Goal: Information Seeking & Learning: Learn about a topic

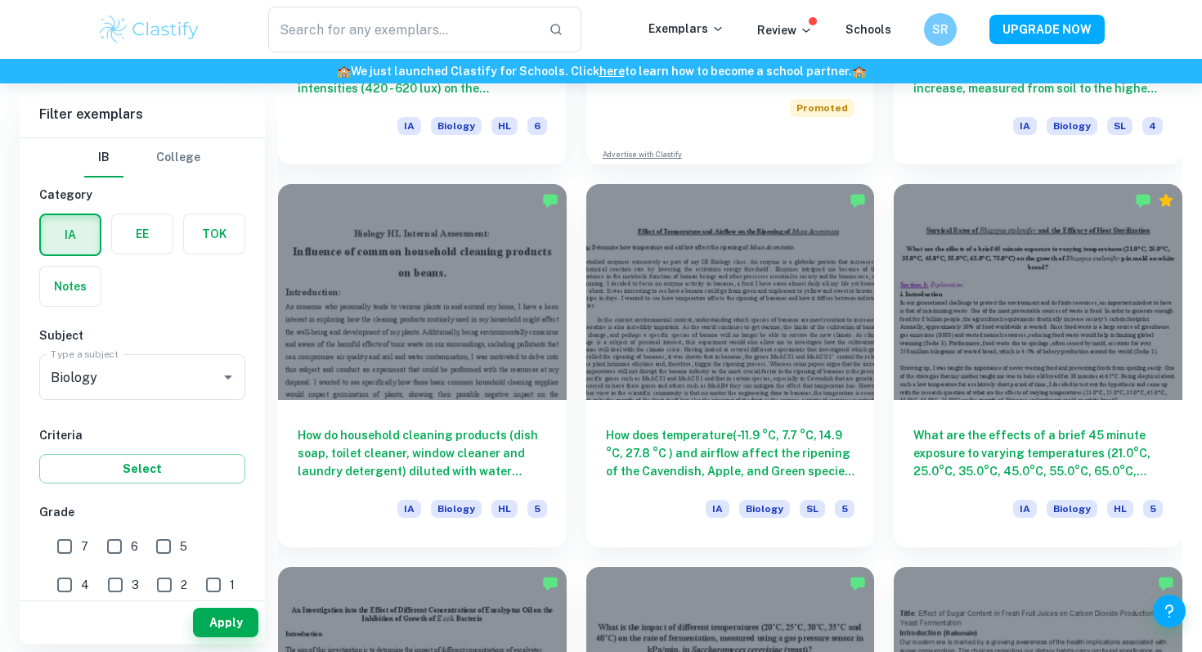
scroll to position [3439, 0]
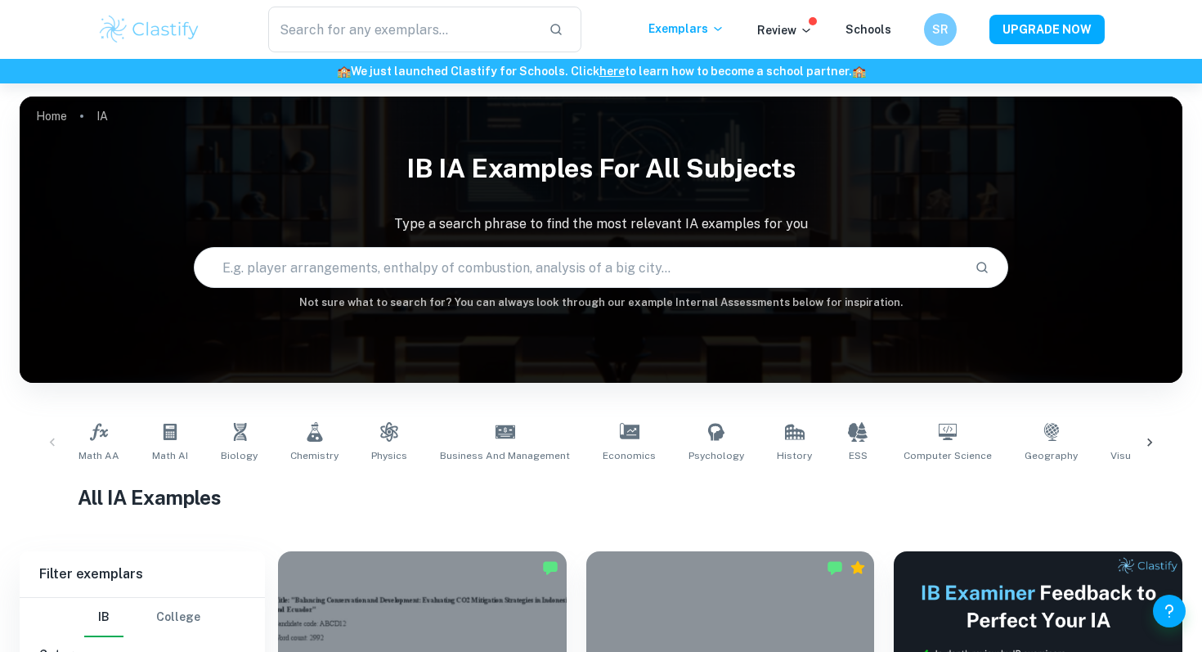
scroll to position [55, 0]
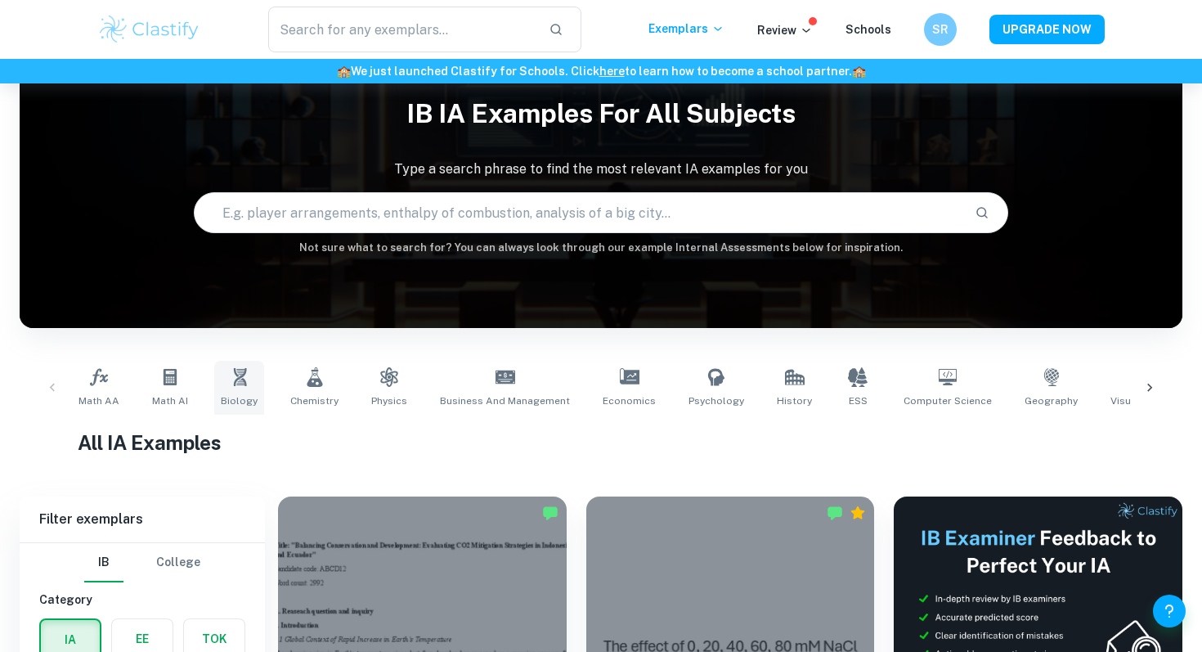
click at [217, 401] on link "Biology" at bounding box center [239, 388] width 50 height 54
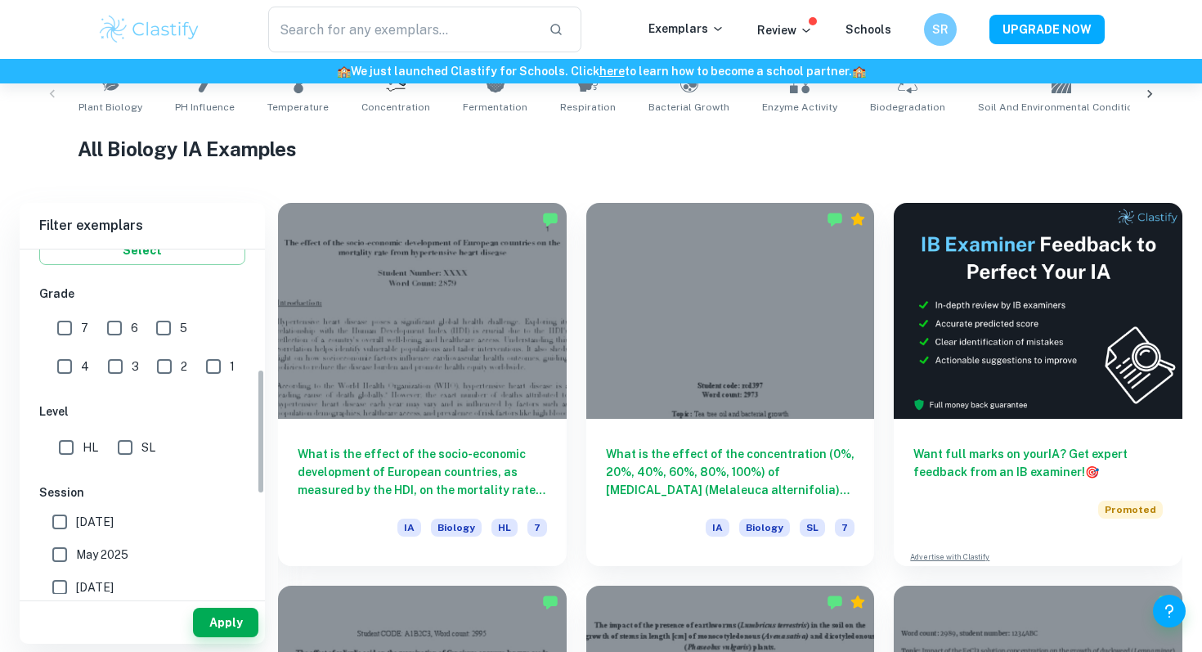
scroll to position [334, 0]
click at [51, 311] on input "7" at bounding box center [64, 323] width 33 height 33
checkbox input "true"
click at [58, 437] on input "HL" at bounding box center [66, 442] width 33 height 33
checkbox input "true"
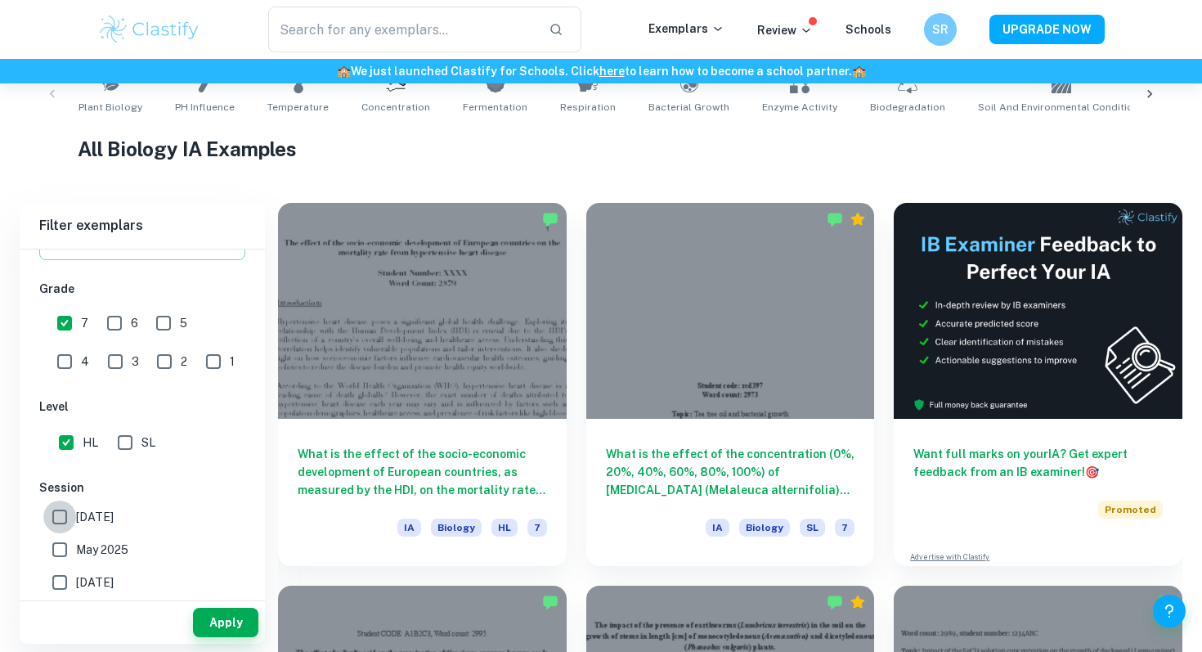
click at [60, 521] on input "[DATE]" at bounding box center [59, 516] width 33 height 33
checkbox input "true"
click at [65, 544] on input "May 2025" at bounding box center [59, 549] width 33 height 33
checkbox input "true"
click at [217, 615] on button "Apply" at bounding box center [225, 621] width 65 height 29
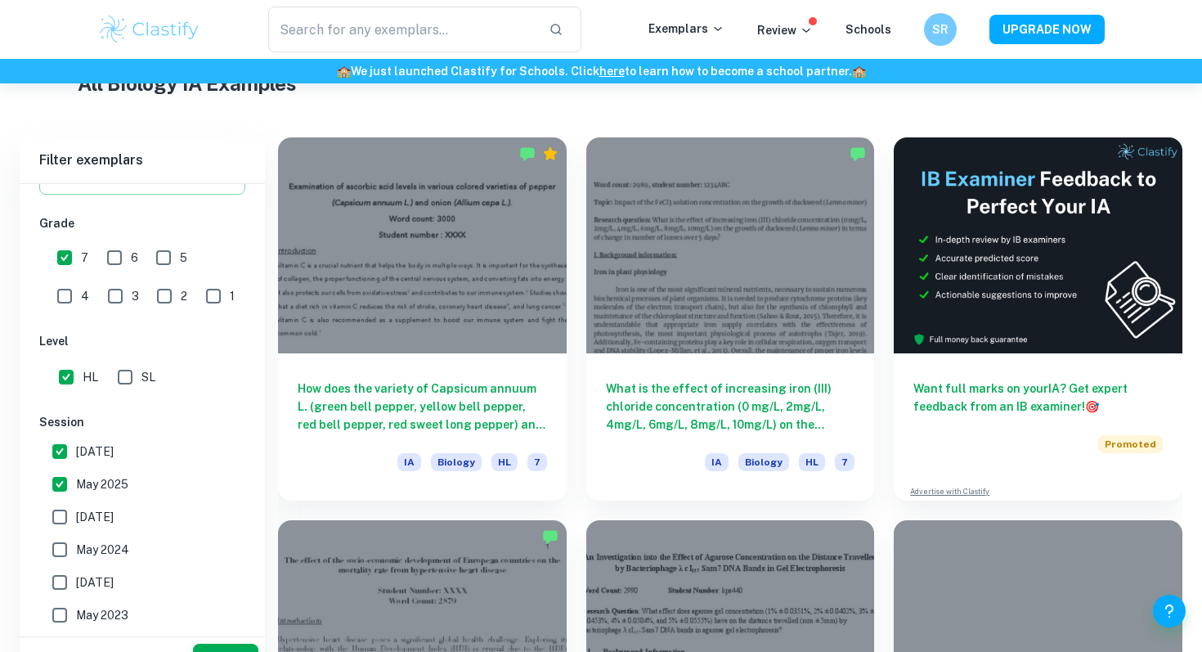
scroll to position [487, 0]
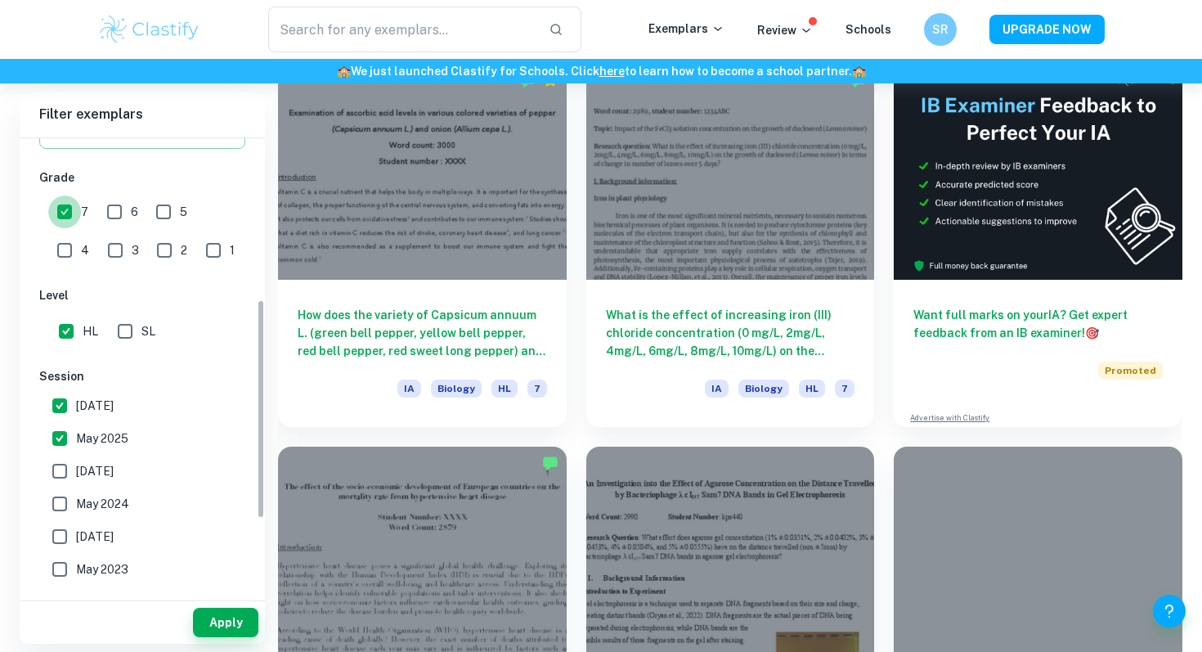
click at [58, 216] on input "7" at bounding box center [64, 211] width 33 height 33
checkbox input "false"
click at [53, 410] on input "[DATE]" at bounding box center [59, 405] width 33 height 33
click at [53, 420] on input "[DATE]" at bounding box center [59, 405] width 33 height 33
checkbox input "true"
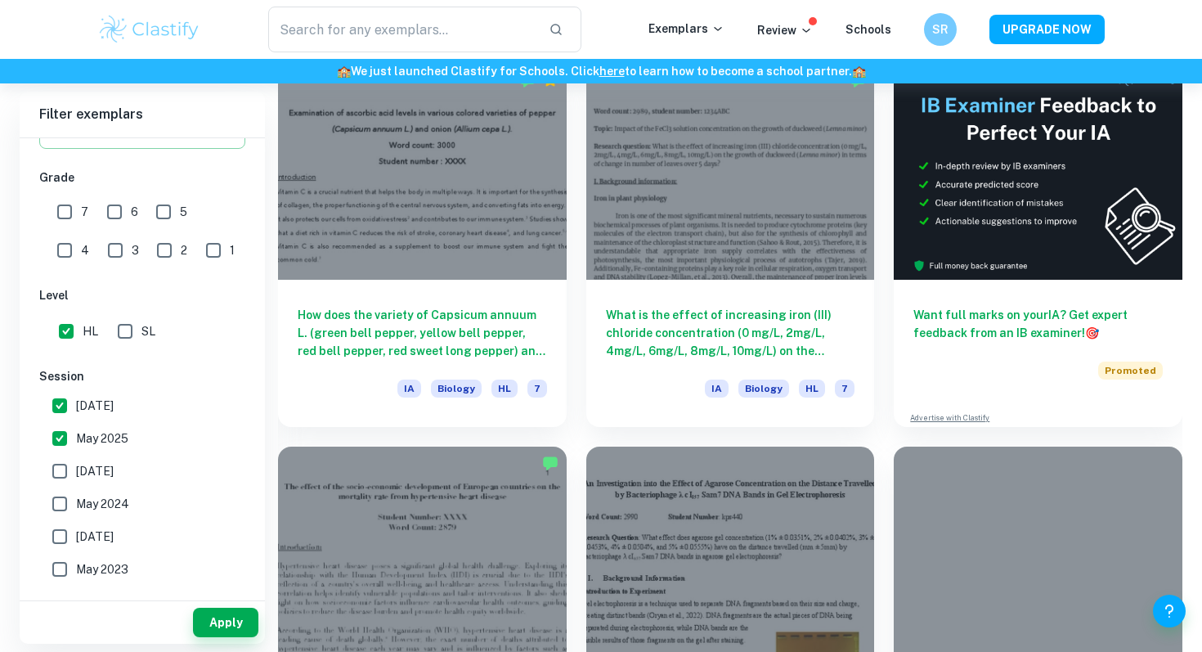
click at [61, 432] on input "May 2025" at bounding box center [59, 438] width 33 height 33
checkbox input "false"
click at [61, 410] on input "[DATE]" at bounding box center [59, 405] width 33 height 33
checkbox input "false"
click at [232, 621] on button "Apply" at bounding box center [225, 621] width 65 height 29
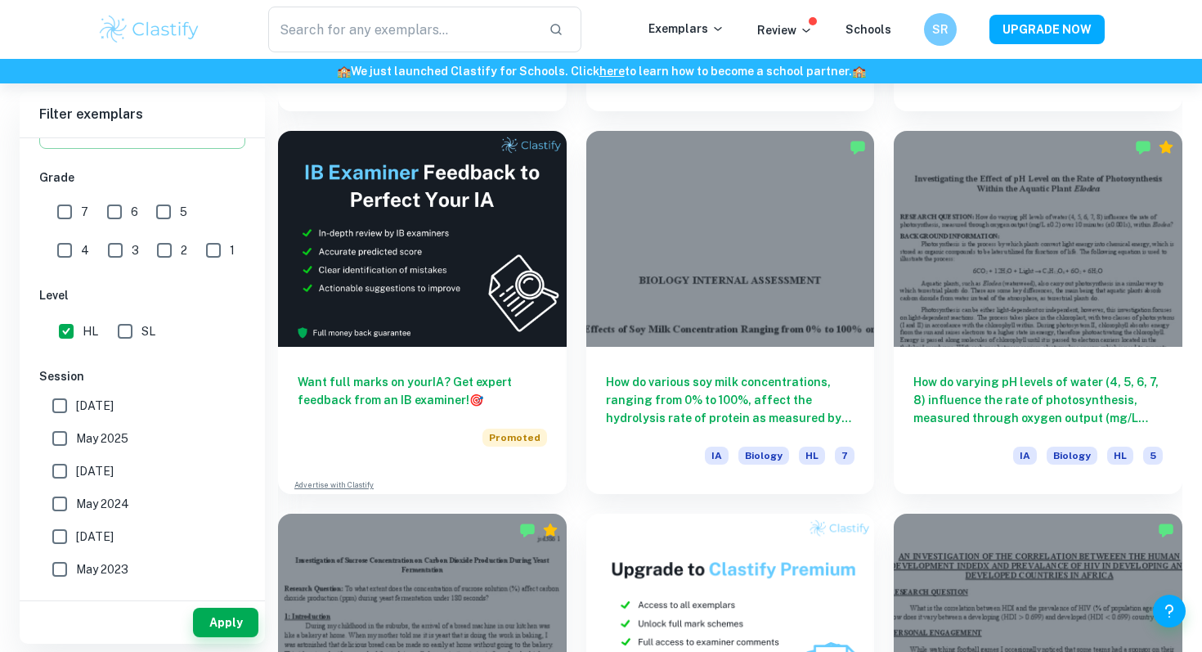
scroll to position [2722, 0]
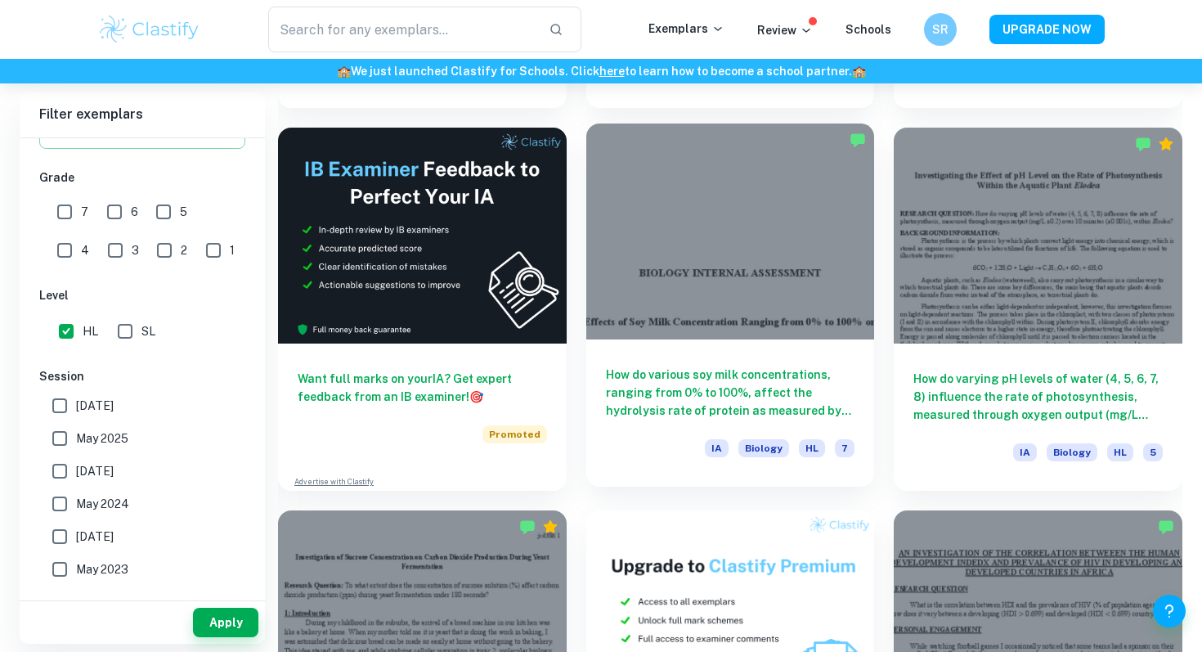
click at [741, 410] on h6 "How do various soy milk concentrations, ranging from 0% to 100%, affect the hyd…" at bounding box center [730, 392] width 249 height 54
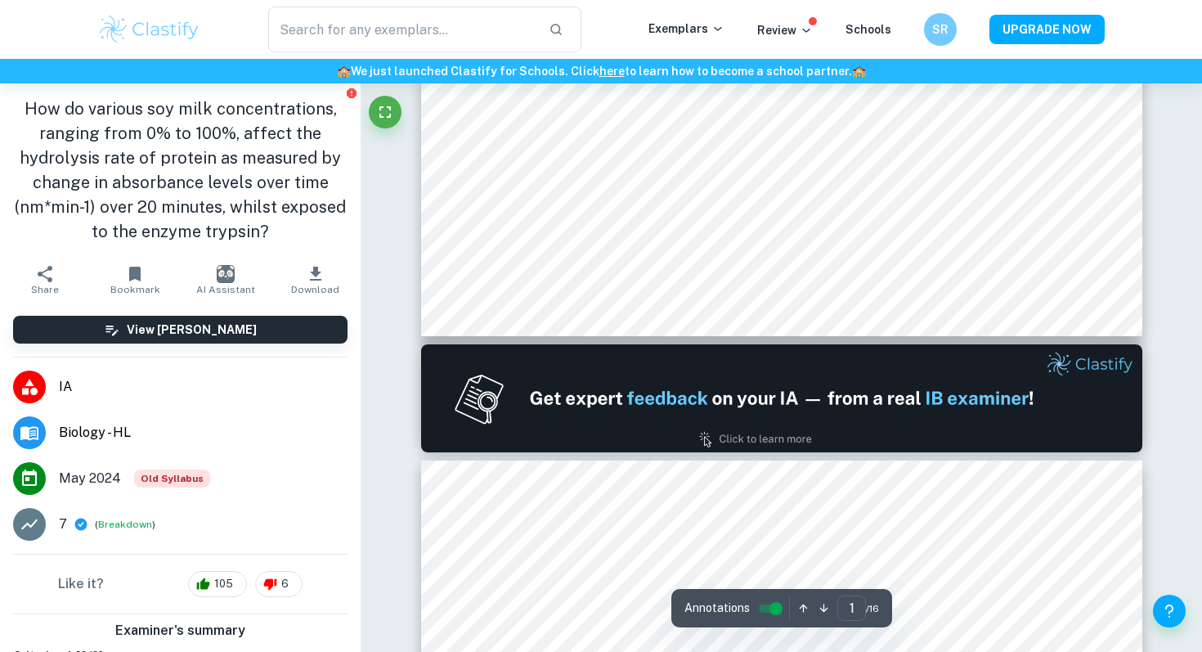
type input "2"
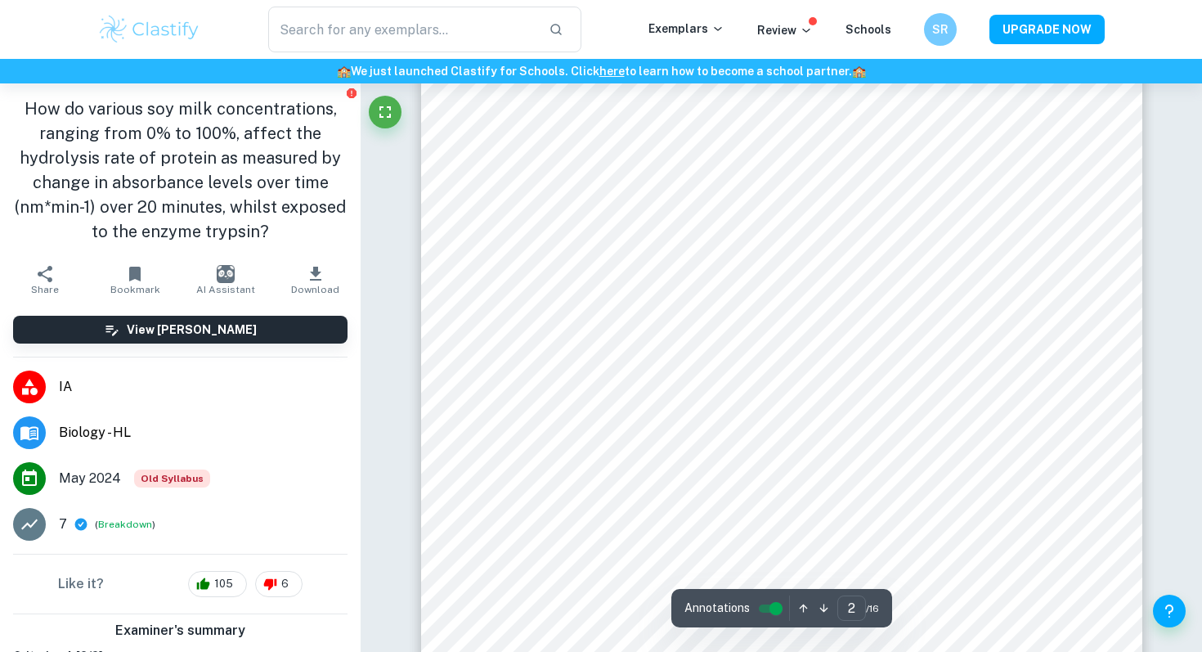
scroll to position [1360, 0]
